Goal: Check status: Check status

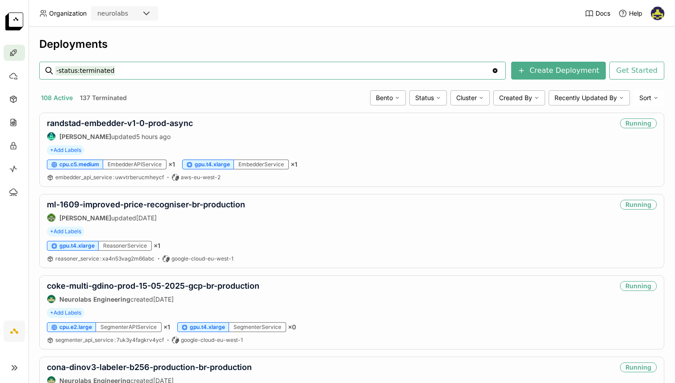
click at [137, 76] on input "-status:terminated" at bounding box center [273, 70] width 436 height 14
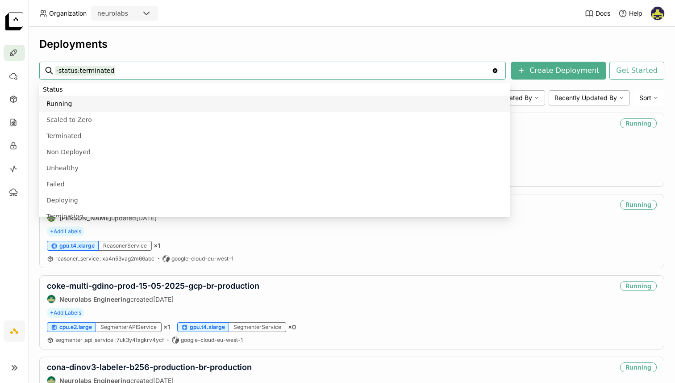
scroll to position [273, 0]
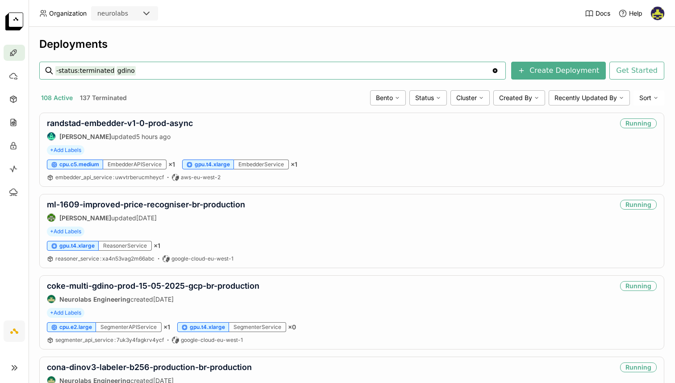
type input "-status:terminated gdino"
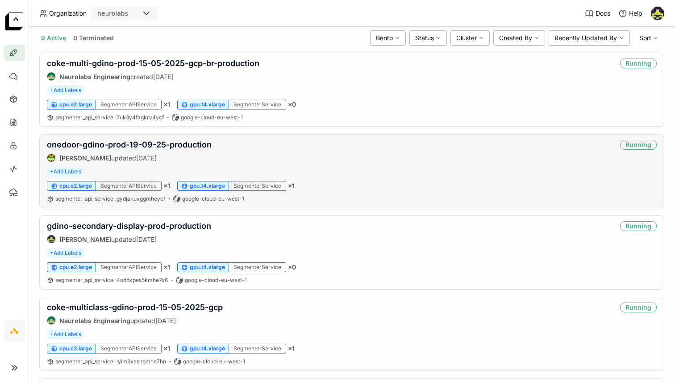
scroll to position [67, 0]
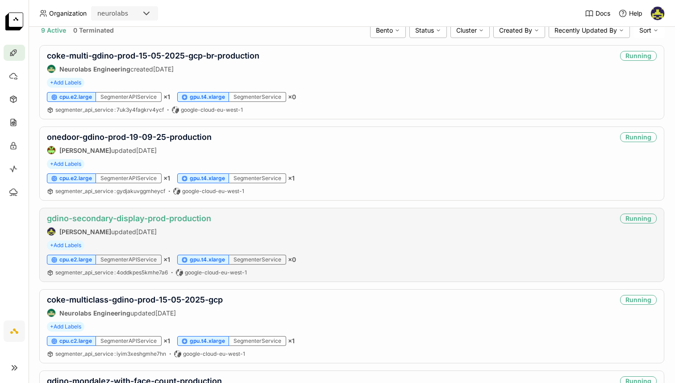
click at [121, 222] on link "gdino-secondary-display-prod-production" at bounding box center [129, 217] width 164 height 9
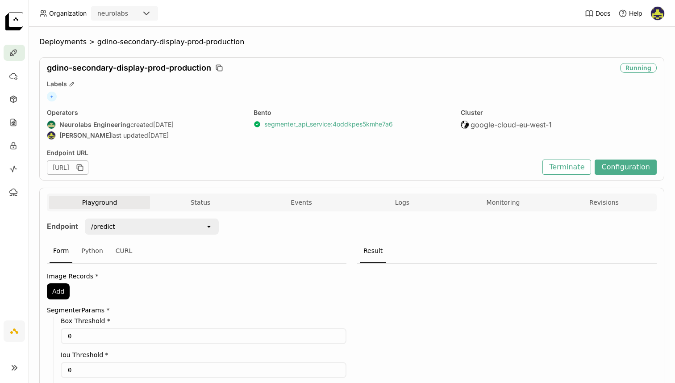
click at [287, 127] on link "segmenter_api_service : 4oddkpes5kmhe7a6" at bounding box center [328, 124] width 129 height 8
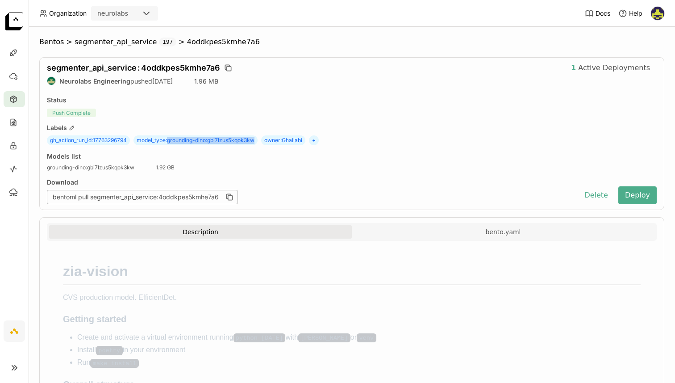
drag, startPoint x: 257, startPoint y: 141, endPoint x: 171, endPoint y: 141, distance: 86.1
click at [171, 141] on span "model_type : grounding-dino:gbi7lzus5kqok3kw" at bounding box center [195, 140] width 124 height 10
copy span "grounding-dino:gbi7lzus5kqok3kw"
